Goal: Task Accomplishment & Management: Manage account settings

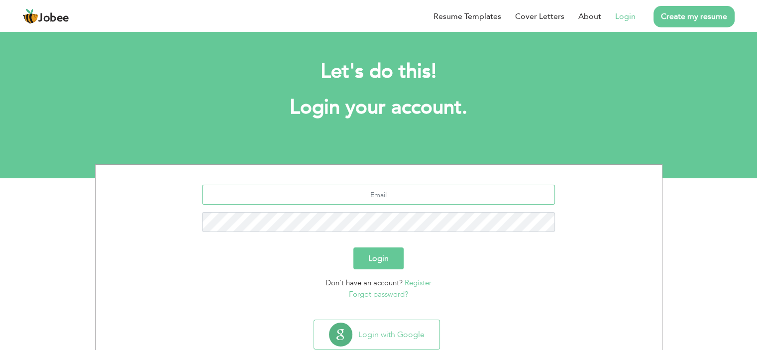
click at [385, 201] on input "text" at bounding box center [378, 195] width 353 height 20
click at [393, 191] on input "text" at bounding box center [378, 195] width 353 height 20
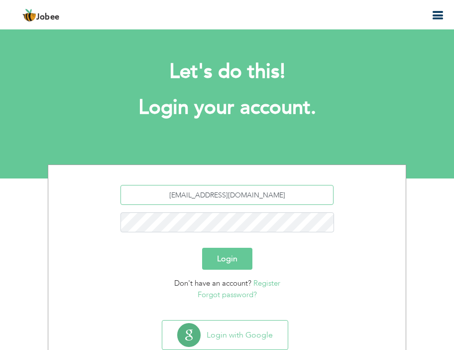
click at [221, 200] on input "[EMAIL_ADDRESS][DOMAIN_NAME]" at bounding box center [228, 195] width 214 height 20
paste input "sanarana2005"
type input "sanarana2005@gmail.com"
click at [222, 254] on button "Login" at bounding box center [227, 259] width 50 height 22
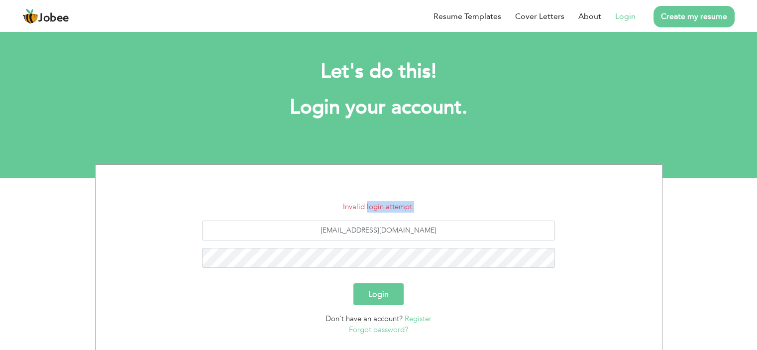
drag, startPoint x: 367, startPoint y: 212, endPoint x: 439, endPoint y: 207, distance: 72.4
click at [439, 207] on li "Invalid login attempt." at bounding box center [379, 206] width 552 height 11
click at [431, 224] on input "[EMAIL_ADDRESS][DOMAIN_NAME]" at bounding box center [378, 231] width 353 height 20
paste input "jan007."
type input "sanajan007."
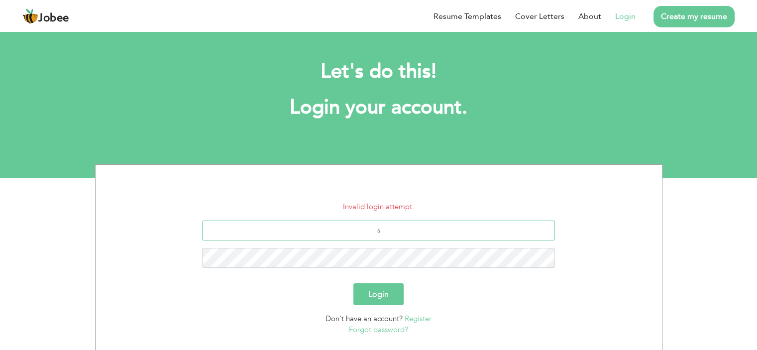
type input "[EMAIL_ADDRESS][DOMAIN_NAME]"
click at [384, 296] on button "Login" at bounding box center [379, 294] width 50 height 22
click at [354, 283] on button "Login" at bounding box center [379, 294] width 50 height 22
